Goal: Navigation & Orientation: Find specific page/section

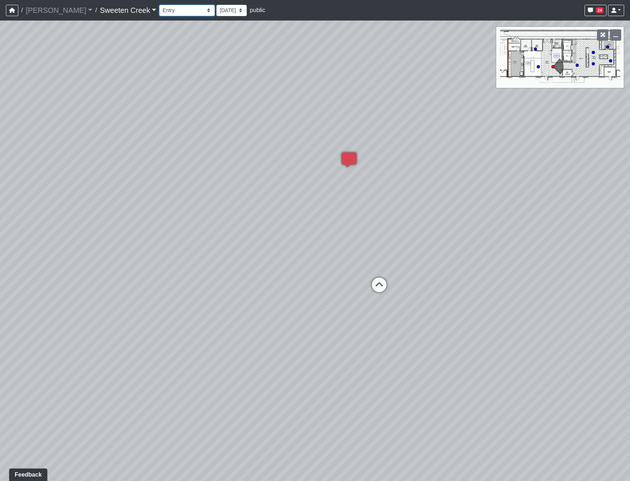
click at [159, 10] on select "Bistro Fitness - Hobby Booth Seating Counter Dining Dining 2 Elevators Elevator…" at bounding box center [187, 10] width 56 height 11
click at [159, 5] on select "Bistro Fitness - Hobby Booth Seating Counter Dining Dining 2 Elevators Elevator…" at bounding box center [187, 10] width 56 height 11
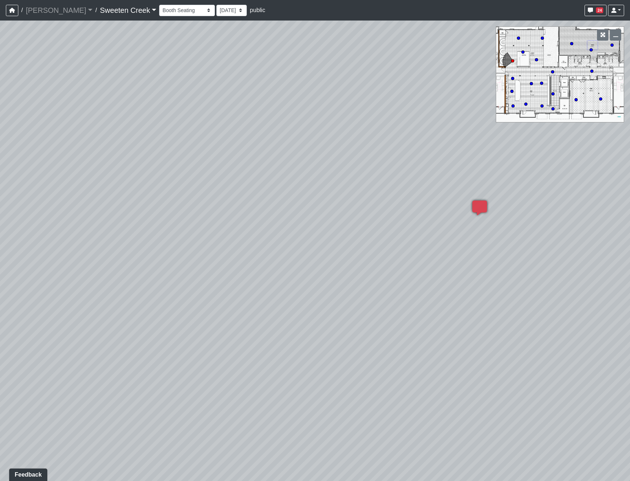
drag, startPoint x: 178, startPoint y: 219, endPoint x: 350, endPoint y: 235, distance: 173.0
click at [350, 235] on div "Loading... Office Loading... Reception Loading... Mailroom - Elevator Lobby Loa…" at bounding box center [315, 251] width 630 height 460
drag, startPoint x: 491, startPoint y: 332, endPoint x: 316, endPoint y: 235, distance: 200.3
click at [317, 235] on div "Loading... Office Loading... Reception Loading... Mailroom - Elevator Lobby Loa…" at bounding box center [315, 251] width 630 height 460
drag, startPoint x: 261, startPoint y: 210, endPoint x: 333, endPoint y: 263, distance: 89.6
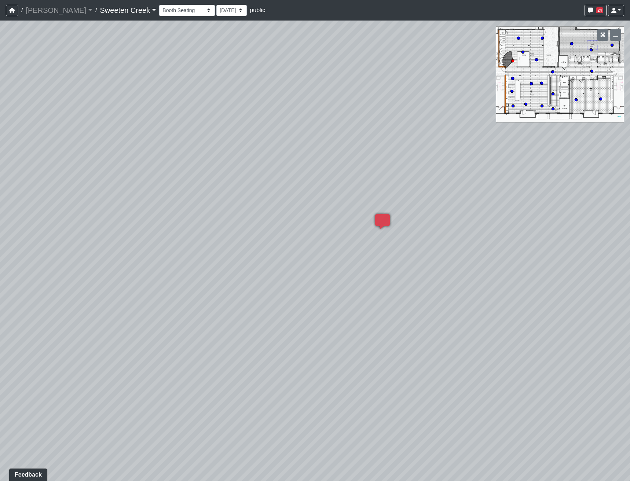
click at [333, 263] on div "Loading... Office Loading... Reception Loading... Mailroom - Elevator Lobby Loa…" at bounding box center [315, 251] width 630 height 460
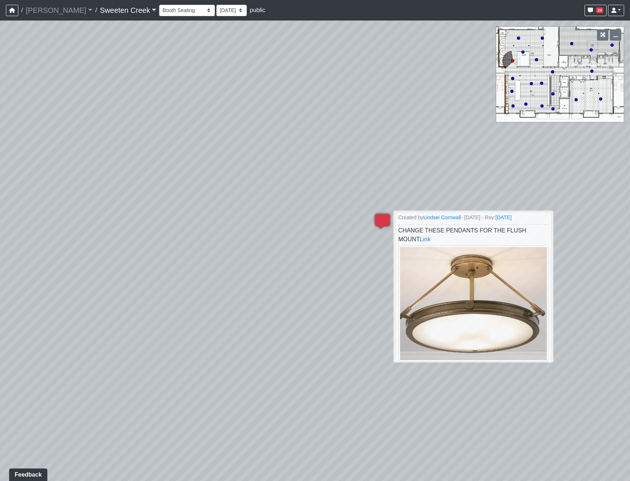
click at [387, 218] on icon at bounding box center [382, 225] width 22 height 22
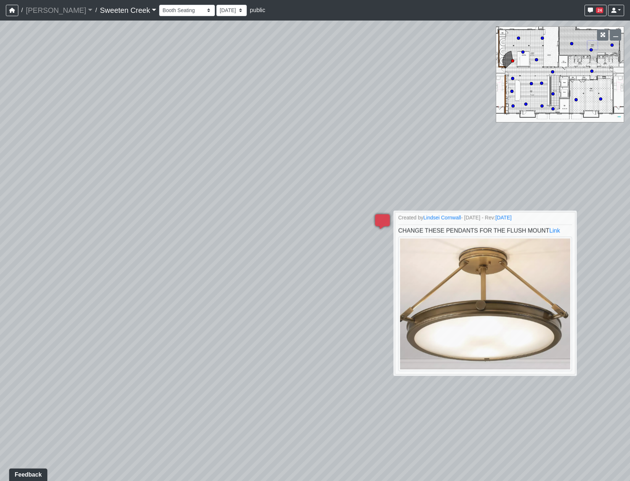
click at [405, 174] on div "Loading... Office Loading... Reception Loading... Mailroom - Elevator Lobby Loa…" at bounding box center [315, 251] width 630 height 460
click at [408, 165] on div "Loading... Office Loading... Reception Loading... Mailroom - Elevator Lobby Loa…" at bounding box center [315, 251] width 630 height 460
click at [378, 220] on icon at bounding box center [382, 225] width 22 height 22
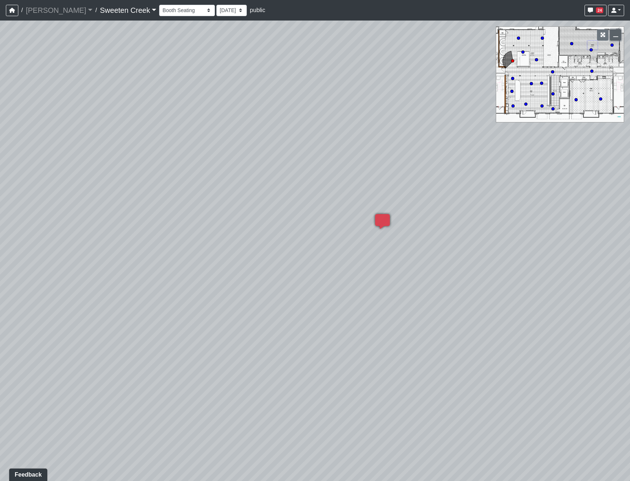
click at [611, 37] on button "button" at bounding box center [614, 34] width 11 height 11
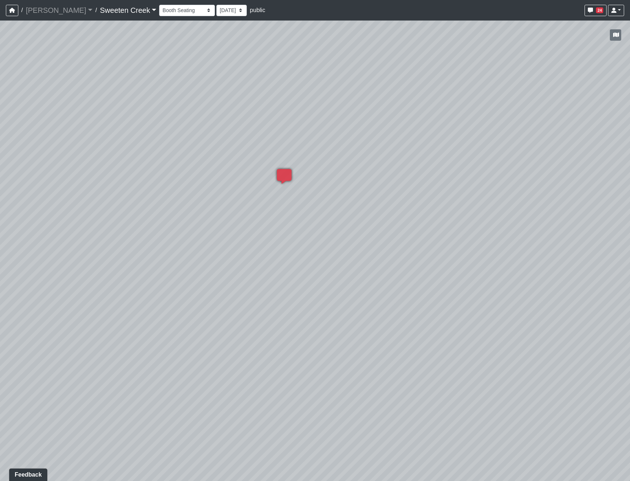
drag, startPoint x: 308, startPoint y: 272, endPoint x: 146, endPoint y: 217, distance: 170.9
click at [146, 217] on div "Loading... Office Loading... Reception Loading... Mailroom - Elevator Lobby Loa…" at bounding box center [315, 251] width 630 height 460
drag, startPoint x: 440, startPoint y: 235, endPoint x: 162, endPoint y: 216, distance: 279.2
click at [162, 216] on div "Loading... Office Loading... Reception Loading... Mailroom - Elevator Lobby Loa…" at bounding box center [315, 251] width 630 height 460
drag, startPoint x: 459, startPoint y: 300, endPoint x: 181, endPoint y: 265, distance: 280.0
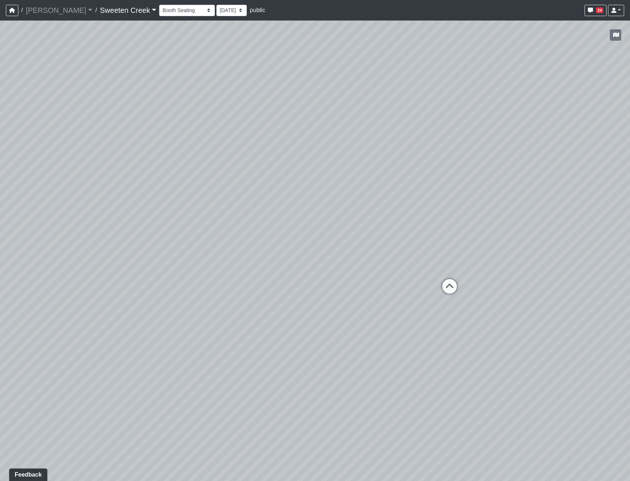
click at [181, 265] on div "Loading... Office Loading... Reception Loading... Mailroom - Elevator Lobby Loa…" at bounding box center [315, 251] width 630 height 460
drag, startPoint x: 316, startPoint y: 209, endPoint x: 27, endPoint y: 238, distance: 290.3
click at [27, 238] on div "Loading... Office Loading... Reception Loading... Mailroom - Elevator Lobby Loa…" at bounding box center [315, 251] width 630 height 460
drag, startPoint x: 347, startPoint y: 393, endPoint x: 243, endPoint y: 271, distance: 160.4
click at [243, 271] on div "Loading... Office Loading... Reception Loading... Mailroom - Elevator Lobby Loa…" at bounding box center [315, 251] width 630 height 460
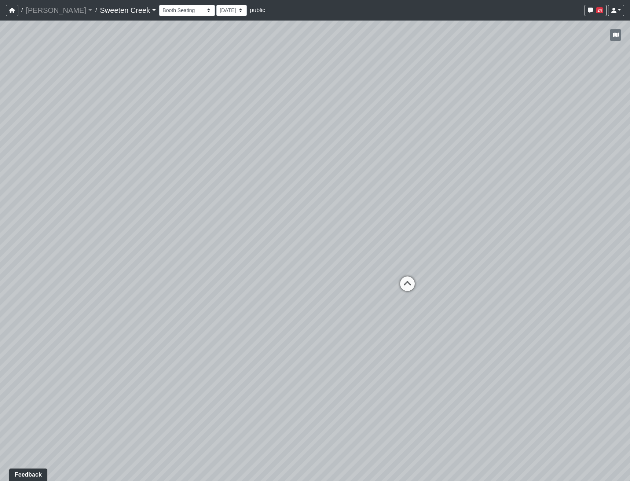
drag, startPoint x: 353, startPoint y: 175, endPoint x: 107, endPoint y: 303, distance: 276.8
click at [103, 301] on div "Loading... Office Loading... Reception Loading... Mailroom - Elevator Lobby Loa…" at bounding box center [315, 251] width 630 height 460
drag, startPoint x: 426, startPoint y: 390, endPoint x: 182, endPoint y: 305, distance: 258.4
click at [213, 312] on div "Loading... Office Loading... Reception Loading... Mailroom - Elevator Lobby Loa…" at bounding box center [315, 251] width 630 height 460
drag, startPoint x: 155, startPoint y: 260, endPoint x: 92, endPoint y: 402, distance: 155.2
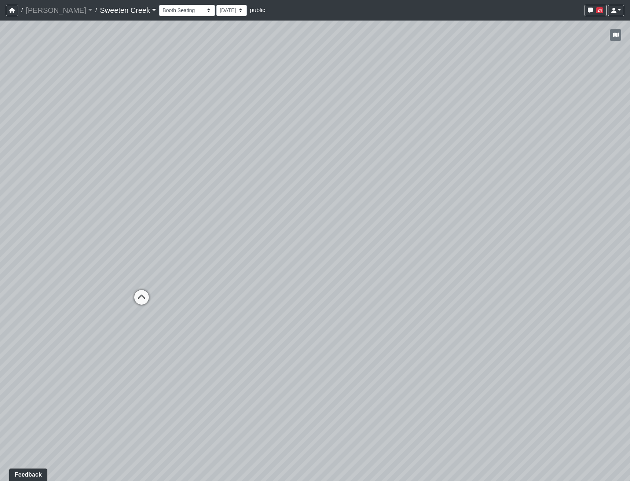
click at [222, 394] on div "Loading... Office Loading... Reception Loading... Mailroom - Elevator Lobby Loa…" at bounding box center [315, 251] width 630 height 460
drag, startPoint x: 150, startPoint y: 404, endPoint x: 377, endPoint y: 417, distance: 227.6
click at [377, 417] on div "Loading... Office Loading... Reception Loading... Mailroom - Elevator Lobby Loa…" at bounding box center [315, 251] width 630 height 460
drag, startPoint x: 314, startPoint y: 227, endPoint x: 440, endPoint y: 202, distance: 128.9
click at [440, 202] on div "Loading... Office Loading... Reception Loading... Mailroom - Elevator Lobby Loa…" at bounding box center [315, 251] width 630 height 460
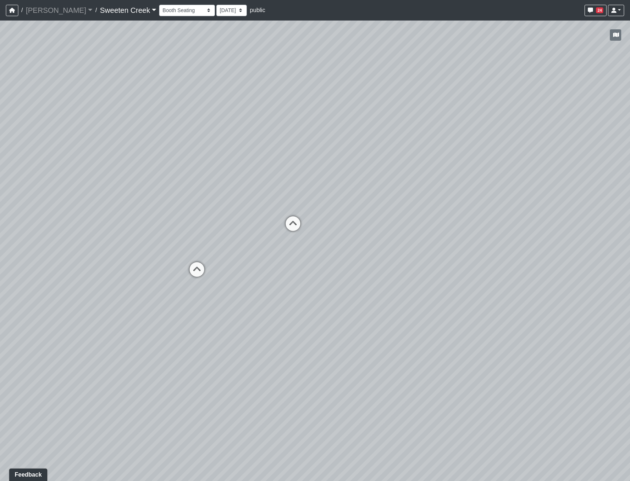
drag, startPoint x: 343, startPoint y: 233, endPoint x: 174, endPoint y: 243, distance: 169.2
click at [453, 223] on div "Loading... Office Loading... Reception Loading... Mailroom - Elevator Lobby Loa…" at bounding box center [315, 251] width 630 height 460
drag, startPoint x: 427, startPoint y: 244, endPoint x: 417, endPoint y: 245, distance: 9.5
click at [447, 244] on div "Loading... Office Loading... Reception Loading... Mailroom - Elevator Lobby Loa…" at bounding box center [315, 251] width 630 height 460
drag, startPoint x: 377, startPoint y: 231, endPoint x: 629, endPoint y: 226, distance: 252.5
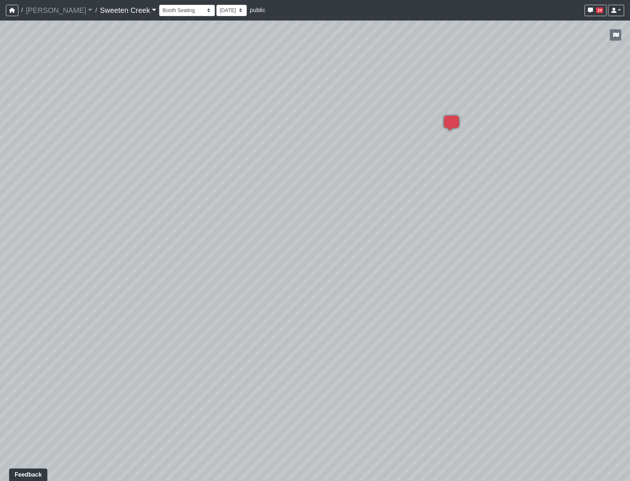
click at [629, 226] on div "Loading... Office Loading... Reception Loading... Mailroom - Elevator Lobby Loa…" at bounding box center [315, 251] width 630 height 460
drag, startPoint x: 120, startPoint y: 241, endPoint x: 221, endPoint y: 239, distance: 101.2
click at [221, 239] on div "Loading... Office Loading... Reception Loading... Mailroom - Elevator Lobby Loa…" at bounding box center [315, 251] width 630 height 460
drag, startPoint x: 284, startPoint y: 239, endPoint x: 310, endPoint y: 255, distance: 31.2
click at [394, 240] on div "Loading... Office Loading... Reception Loading... Mailroom - Elevator Lobby Loa…" at bounding box center [315, 251] width 630 height 460
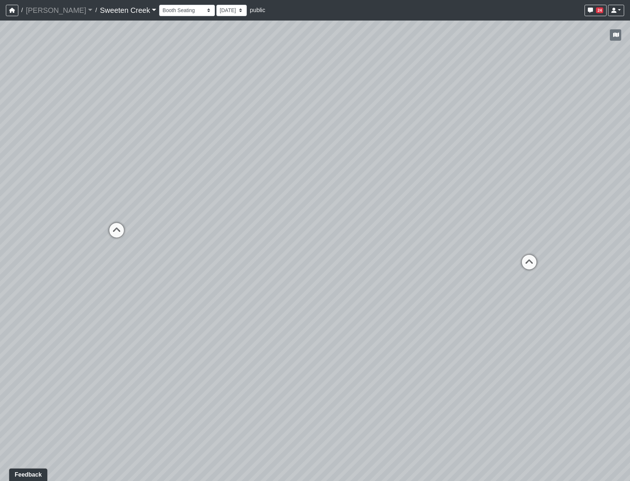
drag, startPoint x: 243, startPoint y: 254, endPoint x: 370, endPoint y: 270, distance: 128.5
click at [481, 269] on div "Loading... Office Loading... Reception Loading... Mailroom - Elevator Lobby Loa…" at bounding box center [315, 251] width 630 height 460
drag, startPoint x: 238, startPoint y: 266, endPoint x: 303, endPoint y: 257, distance: 65.8
click at [303, 257] on div "Loading... Office Loading... Reception Loading... Mailroom - Elevator Lobby Loa…" at bounding box center [315, 251] width 630 height 460
drag, startPoint x: 335, startPoint y: 265, endPoint x: -67, endPoint y: 372, distance: 416.3
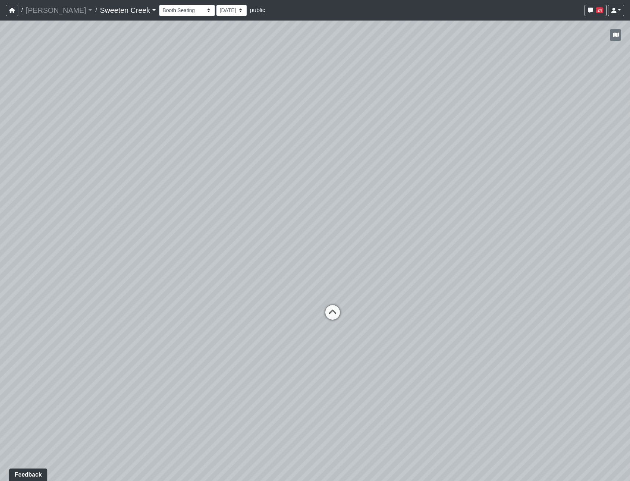
click at [0, 372] on html "/ [PERSON_NAME] Loading... / Sweeten Creek Sweeten Creek Loading... [GEOGRAPHIC…" at bounding box center [315, 240] width 630 height 481
drag, startPoint x: 188, startPoint y: 289, endPoint x: 393, endPoint y: 285, distance: 204.5
click at [393, 285] on div "Loading... Office Loading... Reception Loading... Mailroom - Elevator Lobby Loa…" at bounding box center [315, 251] width 630 height 460
click at [501, 331] on icon at bounding box center [494, 334] width 22 height 22
drag, startPoint x: 146, startPoint y: 285, endPoint x: 343, endPoint y: 307, distance: 198.4
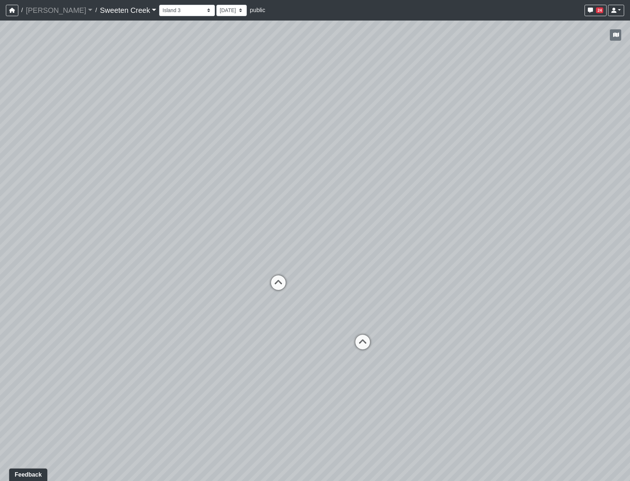
click at [343, 307] on div "Loading... Office Loading... Reception Loading... Mailroom - Elevator Lobby Loa…" at bounding box center [315, 251] width 630 height 460
click at [273, 285] on icon at bounding box center [278, 286] width 22 height 22
drag, startPoint x: 272, startPoint y: 372, endPoint x: 589, endPoint y: 310, distance: 323.2
click at [595, 305] on div "Loading... Office Loading... Reception Loading... Mailroom - Elevator Lobby Loa…" at bounding box center [315, 251] width 630 height 460
drag, startPoint x: 199, startPoint y: 346, endPoint x: 520, endPoint y: 272, distance: 328.9
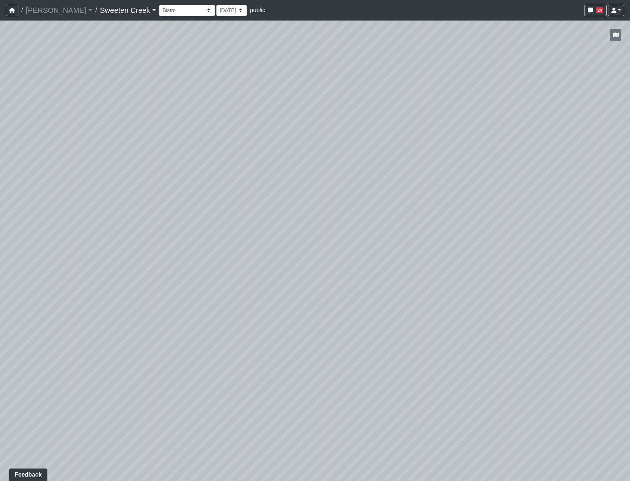
click at [519, 272] on div "Loading... Office Loading... Reception Loading... Mailroom - Elevator Lobby Loa…" at bounding box center [315, 251] width 630 height 460
drag, startPoint x: 250, startPoint y: 208, endPoint x: 452, endPoint y: 228, distance: 202.8
click at [474, 228] on div "Loading... Office Loading... Reception Loading... Mailroom - Elevator Lobby Loa…" at bounding box center [315, 251] width 630 height 460
click at [176, 233] on icon at bounding box center [174, 234] width 22 height 22
drag, startPoint x: 464, startPoint y: 202, endPoint x: 533, endPoint y: 194, distance: 69.3
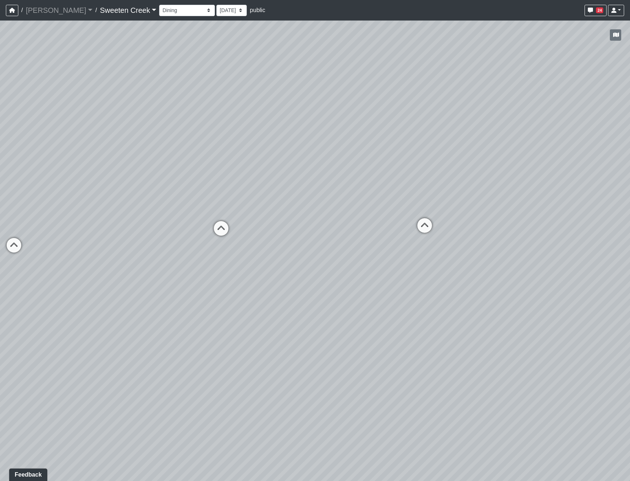
click at [522, 195] on div "Loading... Office Loading... Reception Loading... Mailroom - Elevator Lobby Loa…" at bounding box center [315, 251] width 630 height 460
drag, startPoint x: 235, startPoint y: 208, endPoint x: 539, endPoint y: 249, distance: 307.3
click at [549, 252] on div "Loading... Office Loading... Reception Loading... Mailroom - Elevator Lobby Loa…" at bounding box center [315, 251] width 630 height 460
drag, startPoint x: 306, startPoint y: 211, endPoint x: 434, endPoint y: 280, distance: 145.1
click at [442, 284] on div "Loading... Office Loading... Reception Loading... Mailroom - Elevator Lobby Loa…" at bounding box center [315, 251] width 630 height 460
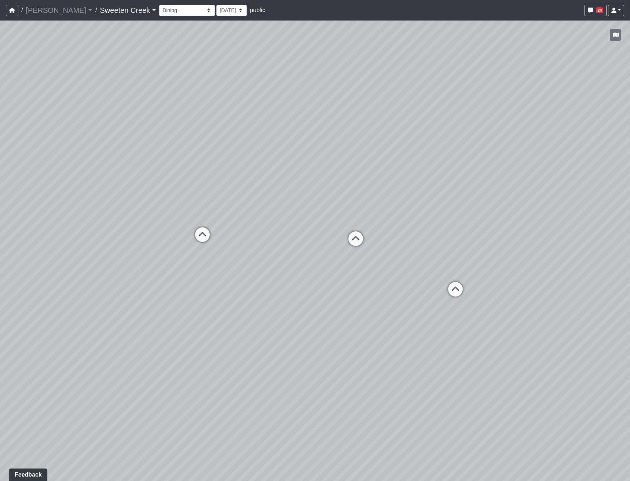
drag, startPoint x: 250, startPoint y: 268, endPoint x: 325, endPoint y: 298, distance: 80.7
click at [325, 298] on div "Loading... Office Loading... Reception Loading... Mailroom - Elevator Lobby Loa…" at bounding box center [315, 251] width 630 height 460
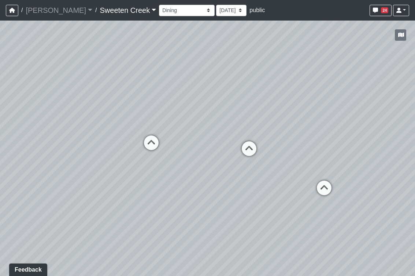
drag, startPoint x: 145, startPoint y: 108, endPoint x: 163, endPoint y: 119, distance: 21.8
click at [163, 119] on div "Loading... Office Loading... Reception Loading... Mailroom - Elevator Lobby Loa…" at bounding box center [207, 148] width 415 height 255
drag, startPoint x: 423, startPoint y: 51, endPoint x: 545, endPoint y: 41, distance: 122.4
click at [415, 41] on html "/ [PERSON_NAME] Loading... / Sweeten Creek Sweeten Creek Loading... [GEOGRAPHIC…" at bounding box center [207, 138] width 415 height 276
drag, startPoint x: 210, startPoint y: 91, endPoint x: -44, endPoint y: 122, distance: 256.2
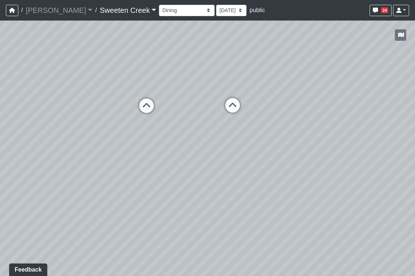
click at [0, 122] on html "/ [PERSON_NAME] Loading... / Sweeten Creek Sweeten Creek Loading... [GEOGRAPHIC…" at bounding box center [207, 138] width 415 height 276
drag, startPoint x: 391, startPoint y: 142, endPoint x: 332, endPoint y: 155, distance: 60.0
click at [333, 155] on div "Loading... Office Loading... Reception Loading... Mailroom - Elevator Lobby Loa…" at bounding box center [207, 148] width 415 height 255
drag, startPoint x: 328, startPoint y: 157, endPoint x: 548, endPoint y: 173, distance: 221.2
click at [415, 173] on html "/ [PERSON_NAME] Loading... / Sweeten Creek Sweeten Creek Loading... [GEOGRAPHIC…" at bounding box center [207, 138] width 415 height 276
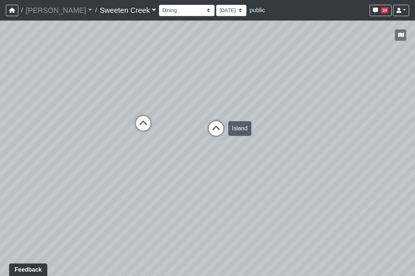
click at [213, 118] on div "Loading... [GEOGRAPHIC_DATA]" at bounding box center [216, 128] width 22 height 22
drag, startPoint x: 171, startPoint y: 159, endPoint x: 138, endPoint y: 163, distance: 33.2
click at [134, 163] on div "Loading... Office Loading... Reception Loading... Mailroom - Elevator Lobby Loa…" at bounding box center [207, 148] width 415 height 255
drag, startPoint x: 169, startPoint y: 162, endPoint x: 194, endPoint y: 173, distance: 26.8
click at [194, 173] on div "Loading... Office Loading... Reception Loading... Mailroom - Elevator Lobby Loa…" at bounding box center [207, 148] width 415 height 255
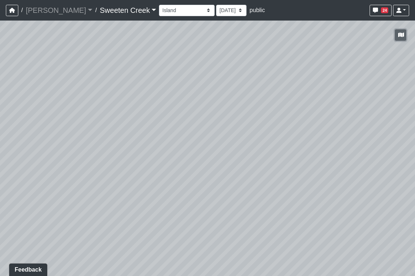
click at [400, 35] on icon "button" at bounding box center [401, 34] width 6 height 5
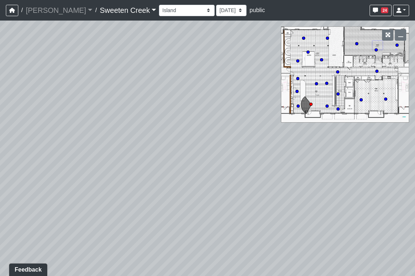
drag, startPoint x: 288, startPoint y: 182, endPoint x: 414, endPoint y: 163, distance: 128.0
click at [399, 164] on div "Loading... Office Loading... Reception Loading... Mailroom - Elevator Lobby Loa…" at bounding box center [207, 148] width 415 height 255
drag, startPoint x: 207, startPoint y: 110, endPoint x: 143, endPoint y: 270, distance: 172.6
click at [143, 270] on div "Loading... Office Loading... Reception Loading... Mailroom - Elevator Lobby Loa…" at bounding box center [207, 148] width 415 height 255
click at [326, 39] on circle at bounding box center [327, 38] width 3 height 3
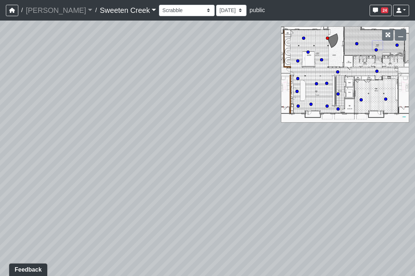
drag, startPoint x: 112, startPoint y: 176, endPoint x: -54, endPoint y: 131, distance: 171.5
click at [0, 131] on html "/ [PERSON_NAME] Loading... / Sweeten Creek Sweeten Creek Loading... [GEOGRAPHIC…" at bounding box center [207, 138] width 415 height 276
click at [73, 155] on div "Loading... Office Loading... Reception Loading... Mailroom - Elevator Lobby Loa…" at bounding box center [207, 148] width 415 height 255
drag, startPoint x: 109, startPoint y: 171, endPoint x: 254, endPoint y: 171, distance: 144.4
click at [254, 171] on div "Loading... Office Loading... Reception Loading... Mailroom - Elevator Lobby Loa…" at bounding box center [207, 148] width 415 height 255
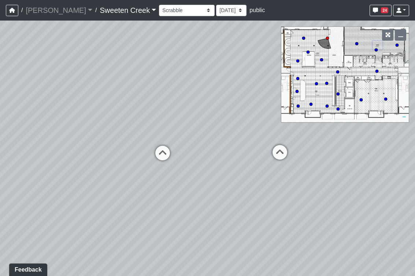
drag, startPoint x: 167, startPoint y: 147, endPoint x: 248, endPoint y: 164, distance: 82.7
click at [248, 164] on div "Loading... Office Loading... Reception Loading... Mailroom - Elevator Lobby Loa…" at bounding box center [207, 148] width 415 height 255
drag, startPoint x: 137, startPoint y: 168, endPoint x: 303, endPoint y: 173, distance: 166.4
click at [303, 173] on div "Loading... Office Loading... Reception Loading... Mailroom - Elevator Lobby Loa…" at bounding box center [207, 148] width 415 height 255
drag, startPoint x: 125, startPoint y: 167, endPoint x: 348, endPoint y: 153, distance: 223.6
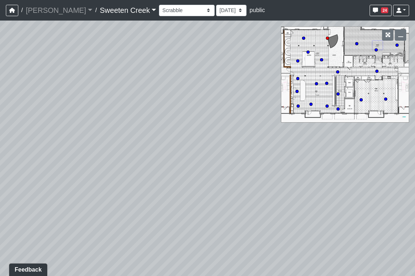
click at [348, 153] on div "Loading... Office Loading... Reception Loading... Mailroom - Elevator Lobby Loa…" at bounding box center [207, 148] width 415 height 255
drag, startPoint x: 337, startPoint y: 157, endPoint x: 328, endPoint y: 172, distance: 17.8
click at [323, 181] on div "Loading... Office Loading... Reception Loading... Mailroom - Elevator Lobby Loa…" at bounding box center [207, 148] width 415 height 255
click at [403, 37] on button "button" at bounding box center [400, 34] width 11 height 11
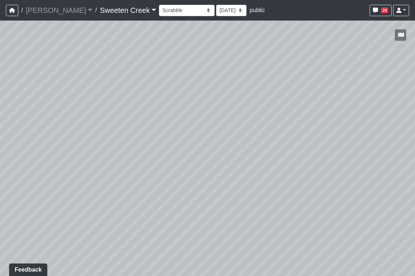
drag, startPoint x: 258, startPoint y: 191, endPoint x: 490, endPoint y: 189, distance: 232.0
click at [415, 189] on html "/ [PERSON_NAME] Loading... / Sweeten Creek Sweeten Creek Loading... [GEOGRAPHIC…" at bounding box center [207, 138] width 415 height 276
drag, startPoint x: 223, startPoint y: 172, endPoint x: 333, endPoint y: 152, distance: 111.6
click at [333, 152] on div "Loading... Office Loading... Reception Loading... Mailroom - Elevator Lobby Loa…" at bounding box center [207, 148] width 415 height 255
drag, startPoint x: 212, startPoint y: 152, endPoint x: 358, endPoint y: 182, distance: 148.7
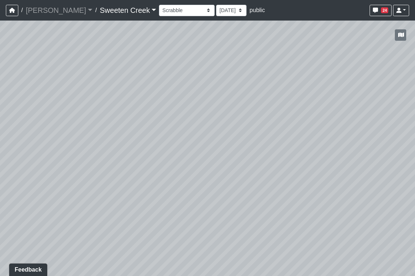
click at [358, 182] on div "Loading... Office Loading... Reception Loading... Mailroom - Elevator Lobby Loa…" at bounding box center [207, 148] width 415 height 255
drag, startPoint x: 155, startPoint y: 186, endPoint x: 377, endPoint y: 177, distance: 221.5
click at [377, 177] on div "Loading... Office Loading... Reception Loading... Mailroom - Elevator Lobby Loa…" at bounding box center [207, 148] width 415 height 255
drag, startPoint x: 136, startPoint y: 184, endPoint x: 346, endPoint y: 182, distance: 209.6
click at [346, 182] on div "Loading... Office Loading... Reception Loading... Mailroom - Elevator Lobby Loa…" at bounding box center [207, 148] width 415 height 255
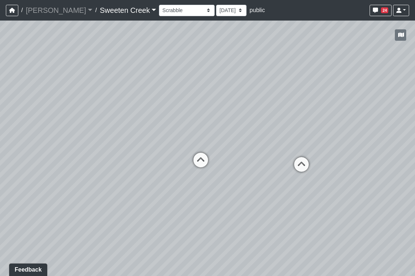
click at [309, 186] on div "Loading... Office Loading... Reception Loading... Mailroom - Elevator Lobby Loa…" at bounding box center [207, 148] width 415 height 255
click at [195, 157] on icon at bounding box center [201, 163] width 22 height 22
drag, startPoint x: 195, startPoint y: 157, endPoint x: 457, endPoint y: 152, distance: 262.4
click at [415, 152] on html "/ [PERSON_NAME] Loading... / Sweeten Creek Sweeten Creek Loading... [GEOGRAPHIC…" at bounding box center [207, 138] width 415 height 276
drag, startPoint x: 337, startPoint y: 152, endPoint x: 186, endPoint y: 135, distance: 151.9
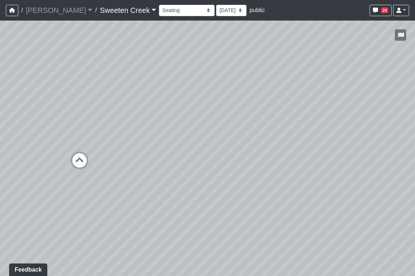
click at [186, 135] on div "Loading... Office Loading... Reception Loading... Mailroom - Elevator Lobby Loa…" at bounding box center [207, 148] width 415 height 255
drag, startPoint x: 307, startPoint y: 154, endPoint x: 158, endPoint y: 149, distance: 149.2
click at [158, 149] on div "Loading... Office Loading... Reception Loading... Mailroom - Elevator Lobby Loa…" at bounding box center [207, 148] width 415 height 255
drag, startPoint x: 167, startPoint y: 189, endPoint x: 167, endPoint y: 196, distance: 6.6
click at [167, 196] on div "Loading... Office Loading... Reception Loading... Mailroom - Elevator Lobby Loa…" at bounding box center [207, 148] width 415 height 255
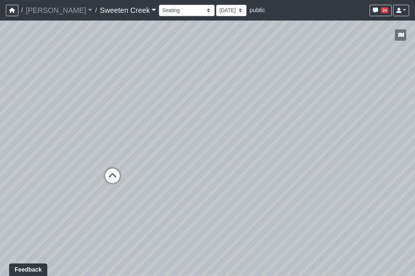
drag, startPoint x: 218, startPoint y: 165, endPoint x: 424, endPoint y: 145, distance: 206.9
click at [415, 145] on html "/ [PERSON_NAME] Loading... / Sweeten Creek Sweeten Creek Loading... [GEOGRAPHIC…" at bounding box center [207, 138] width 415 height 276
drag, startPoint x: 226, startPoint y: 184, endPoint x: 334, endPoint y: 175, distance: 108.5
click at [334, 175] on div "Loading... Office Loading... Reception Loading... Mailroom - Elevator Lobby Loa…" at bounding box center [207, 148] width 415 height 255
drag, startPoint x: 206, startPoint y: 156, endPoint x: 213, endPoint y: 155, distance: 7.0
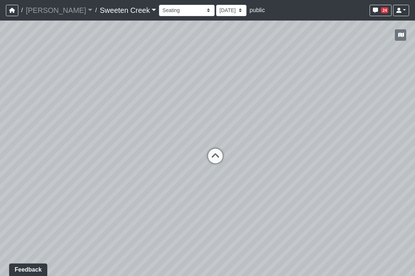
click at [206, 155] on icon at bounding box center [215, 159] width 22 height 22
drag, startPoint x: 366, startPoint y: 187, endPoint x: 155, endPoint y: 123, distance: 221.1
click at [155, 123] on div "Loading... Office Loading... Reception Loading... Mailroom - Elevator Lobby Loa…" at bounding box center [207, 148] width 415 height 255
drag, startPoint x: 281, startPoint y: 140, endPoint x: 148, endPoint y: 156, distance: 134.0
click at [48, 167] on div "Loading... Office Loading... Reception Loading... Mailroom - Elevator Lobby Loa…" at bounding box center [207, 148] width 415 height 255
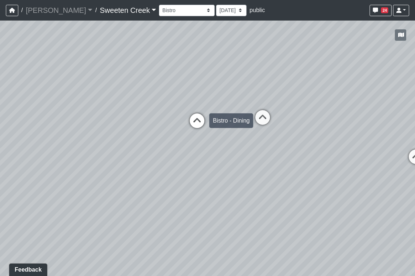
click at [200, 119] on icon at bounding box center [197, 124] width 22 height 22
select select "vvzs6nvg9LP83xPGaUtFw3"
drag, startPoint x: 82, startPoint y: 109, endPoint x: 410, endPoint y: 163, distance: 332.8
click at [410, 163] on div "Loading... Office Loading... Reception Loading... Mailroom - Elevator Lobby Loa…" at bounding box center [207, 148] width 415 height 255
drag, startPoint x: 98, startPoint y: 166, endPoint x: 336, endPoint y: 161, distance: 237.5
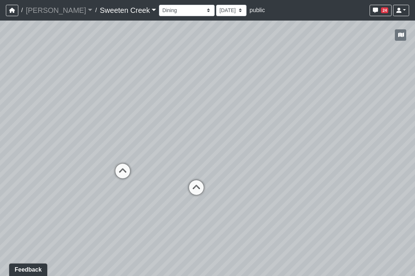
click at [336, 161] on div "Loading... Office Loading... Reception Loading... Mailroom - Elevator Lobby Loa…" at bounding box center [207, 148] width 415 height 255
drag, startPoint x: 252, startPoint y: 197, endPoint x: 236, endPoint y: 188, distance: 19.0
click at [236, 188] on div "Loading... Office Loading... Reception Loading... Mailroom - Elevator Lobby Loa…" at bounding box center [207, 148] width 415 height 255
drag, startPoint x: 141, startPoint y: 194, endPoint x: 402, endPoint y: 178, distance: 262.1
click at [402, 178] on div "Loading... Office Loading... Reception Loading... Mailroom - Elevator Lobby Loa…" at bounding box center [207, 148] width 415 height 255
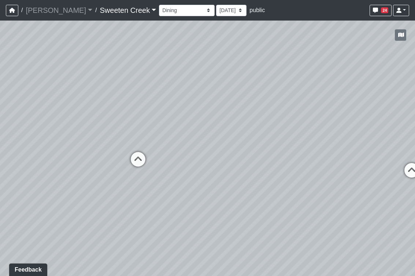
drag, startPoint x: 175, startPoint y: 199, endPoint x: 424, endPoint y: 210, distance: 248.7
click at [415, 210] on html "/ [PERSON_NAME] Loading... / Sweeten Creek Sweeten Creek Loading... [GEOGRAPHIC…" at bounding box center [207, 138] width 415 height 276
drag, startPoint x: 252, startPoint y: 187, endPoint x: 319, endPoint y: 199, distance: 68.3
click at [319, 199] on div "Loading... Office Loading... Reception Loading... Mailroom - Elevator Lobby Loa…" at bounding box center [207, 148] width 415 height 255
drag, startPoint x: 128, startPoint y: 209, endPoint x: 291, endPoint y: 213, distance: 163.1
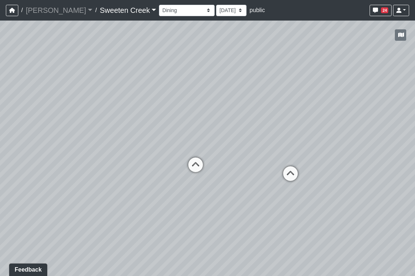
click at [291, 213] on div "Loading... Office Loading... Reception Loading... Mailroom - Elevator Lobby Loa…" at bounding box center [207, 148] width 415 height 255
drag, startPoint x: 180, startPoint y: 188, endPoint x: 407, endPoint y: 205, distance: 227.1
click at [407, 205] on div "Loading... Office Loading... Reception Loading... Mailroom - Elevator Lobby Loa…" at bounding box center [207, 148] width 415 height 255
drag, startPoint x: 250, startPoint y: 213, endPoint x: 400, endPoint y: 213, distance: 150.2
click at [400, 213] on div "Loading... Office Loading... Reception Loading... Mailroom - Elevator Lobby Loa…" at bounding box center [207, 148] width 415 height 255
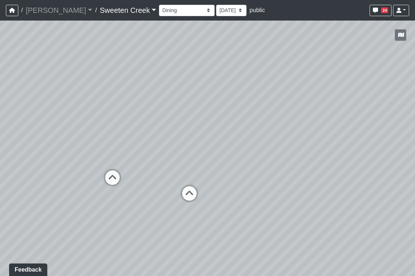
drag, startPoint x: 206, startPoint y: 214, endPoint x: 405, endPoint y: 200, distance: 200.2
click at [405, 200] on div "Loading... Office Loading... Reception Loading... Mailroom - Elevator Lobby Loa…" at bounding box center [207, 148] width 415 height 255
drag, startPoint x: 214, startPoint y: 172, endPoint x: 237, endPoint y: 170, distance: 23.2
drag, startPoint x: 291, startPoint y: 168, endPoint x: 270, endPoint y: 170, distance: 20.3
click at [395, 164] on div "Loading... Office Loading... Reception Loading... Mailroom - Elevator Lobby Loa…" at bounding box center [207, 148] width 415 height 255
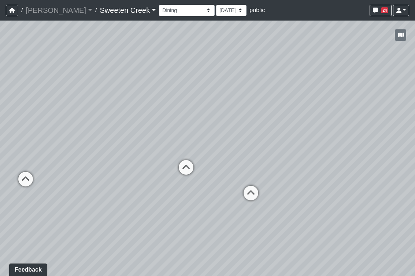
drag, startPoint x: 266, startPoint y: 168, endPoint x: 288, endPoint y: 166, distance: 22.8
click at [295, 167] on div "Loading... Office Loading... Reception Loading... Mailroom - Elevator Lobby Loa…" at bounding box center [207, 148] width 415 height 255
drag, startPoint x: 247, startPoint y: 164, endPoint x: 311, endPoint y: 162, distance: 64.2
click at [311, 162] on div "Loading... Office Loading... Reception Loading... Mailroom - Elevator Lobby Loa…" at bounding box center [207, 148] width 415 height 255
drag, startPoint x: 327, startPoint y: 133, endPoint x: 358, endPoint y: 127, distance: 31.0
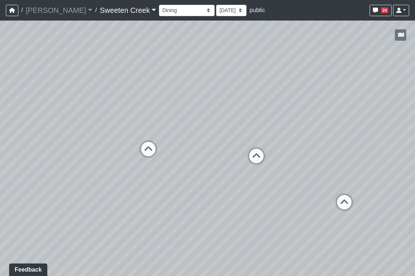
click at [395, 121] on div "Loading... Office Loading... Reception Loading... Mailroom - Elevator Lobby Loa…" at bounding box center [207, 148] width 415 height 255
drag, startPoint x: 190, startPoint y: 121, endPoint x: 350, endPoint y: 132, distance: 160.9
click at [359, 137] on div "Loading... Office Loading... Reception Loading... Mailroom - Elevator Lobby Loa…" at bounding box center [207, 148] width 415 height 255
drag, startPoint x: 142, startPoint y: 120, endPoint x: 264, endPoint y: 123, distance: 122.1
click at [270, 126] on div "Loading... Office Loading... Reception Loading... Mailroom - Elevator Lobby Loa…" at bounding box center [207, 148] width 415 height 255
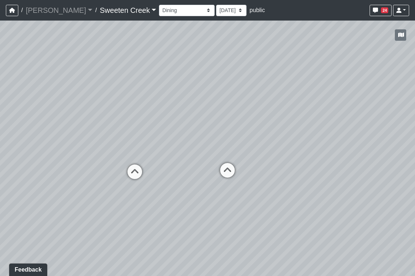
drag, startPoint x: 148, startPoint y: 125, endPoint x: 265, endPoint y: 122, distance: 117.3
click at [265, 122] on div "Loading... Office Loading... Reception Loading... Mailroom - Elevator Lobby Loa…" at bounding box center [207, 148] width 415 height 255
drag, startPoint x: 237, startPoint y: 155, endPoint x: 15, endPoint y: 161, distance: 221.4
click at [95, 156] on div "Loading... Office Loading... Reception Loading... Mailroom - Elevator Lobby Loa…" at bounding box center [207, 148] width 415 height 255
drag, startPoint x: 269, startPoint y: 153, endPoint x: 329, endPoint y: 155, distance: 60.5
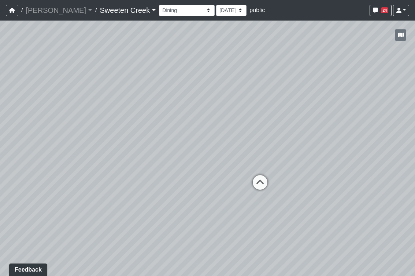
click at [369, 148] on div "Loading... Office Loading... Reception Loading... Mailroom - Elevator Lobby Loa…" at bounding box center [207, 148] width 415 height 255
